Goal: Check status: Check status

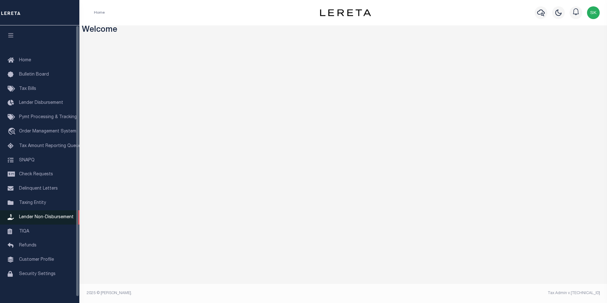
click at [47, 217] on link "Lender Non-Disbursement" at bounding box center [39, 217] width 79 height 14
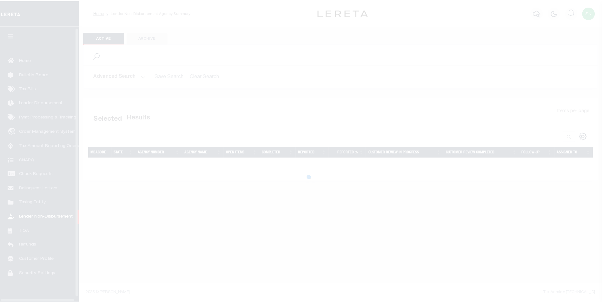
scroll to position [6, 0]
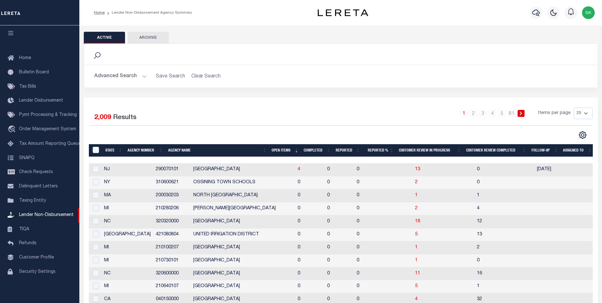
click at [143, 74] on button "Advanced Search" at bounding box center [120, 76] width 53 height 12
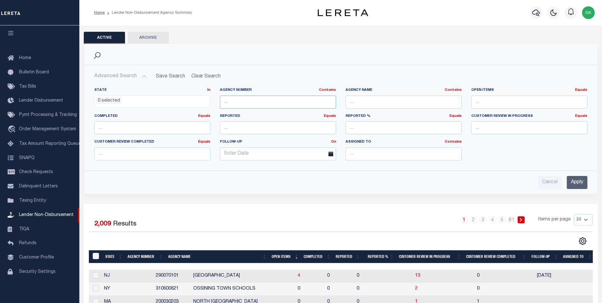
click at [277, 103] on input "text" at bounding box center [278, 102] width 116 height 13
type input "160560167"
click at [578, 180] on input "Apply" at bounding box center [577, 182] width 21 height 13
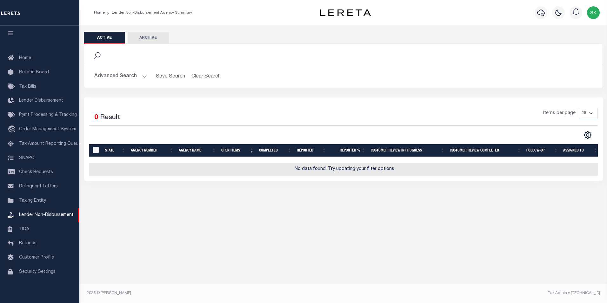
click at [143, 75] on button "Advanced Search" at bounding box center [120, 76] width 53 height 12
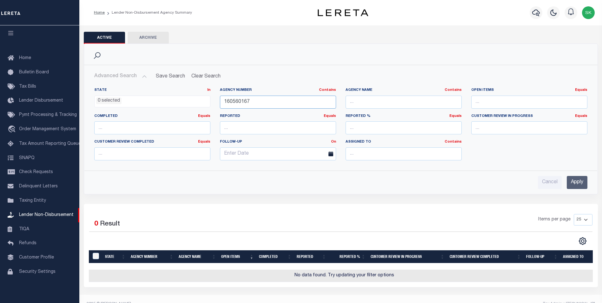
drag, startPoint x: 327, startPoint y: 102, endPoint x: 164, endPoint y: 94, distance: 162.7
click at [164, 94] on div "State In In AK AL AR AZ CA CO CT DC DE FL GA GU HI IA ID IL IN KS [GEOGRAPHIC_D…" at bounding box center [341, 127] width 503 height 78
click at [216, 182] on div "Cancel Apply" at bounding box center [340, 182] width 493 height 13
click at [307, 179] on div "Cancel Apply" at bounding box center [340, 182] width 493 height 13
